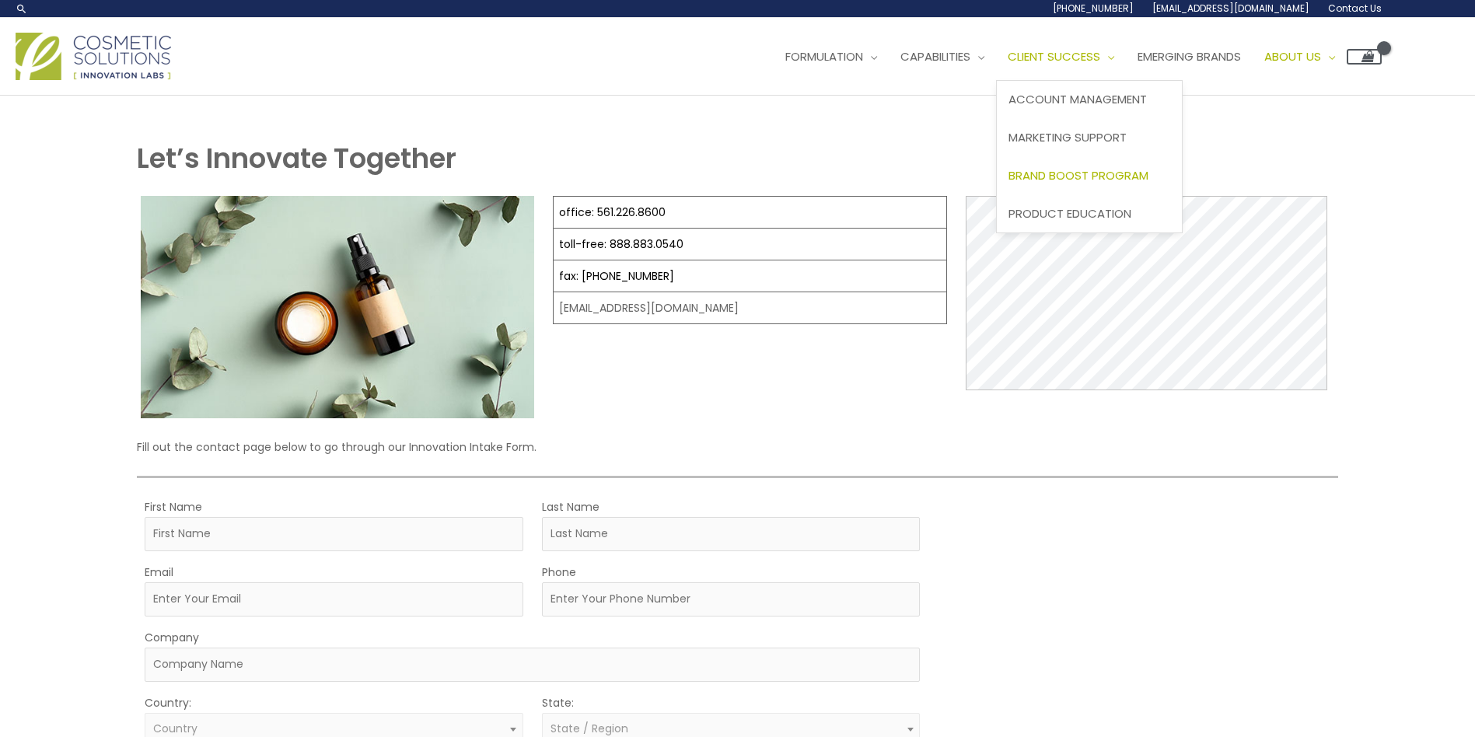
click at [1121, 170] on span "Brand Boost Program" at bounding box center [1079, 175] width 140 height 16
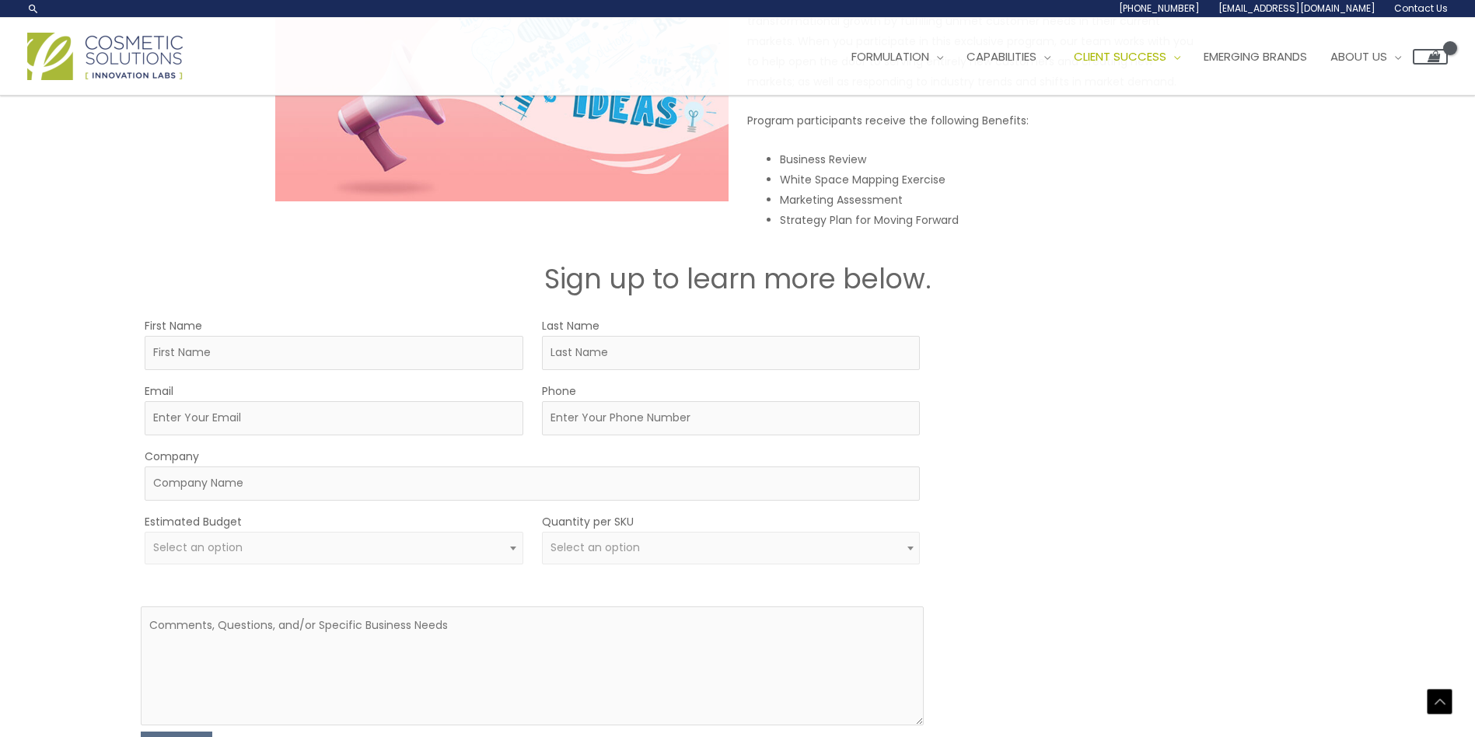
scroll to position [2186, 0]
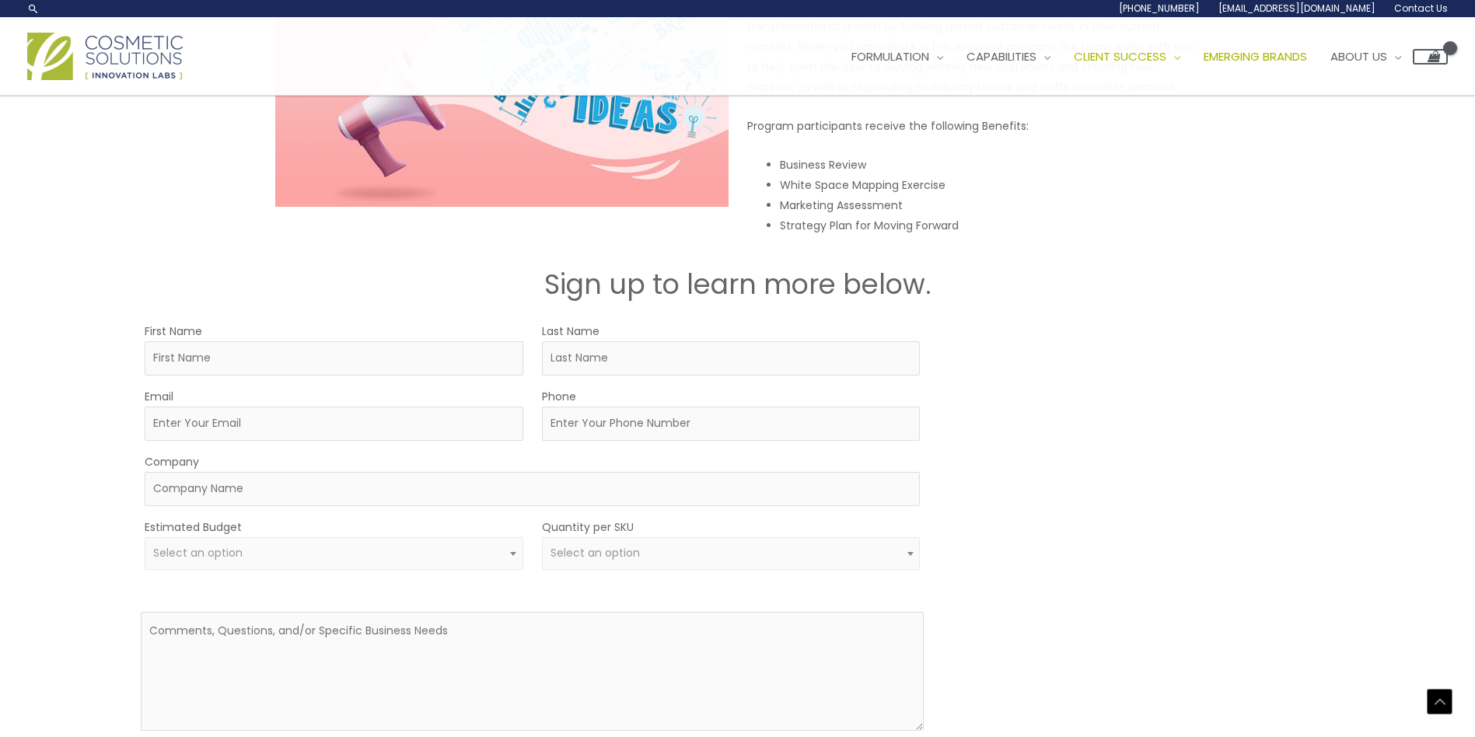
click at [1266, 58] on span "Emerging Brands" at bounding box center [1255, 56] width 103 height 16
